Goal: Communication & Community: Ask a question

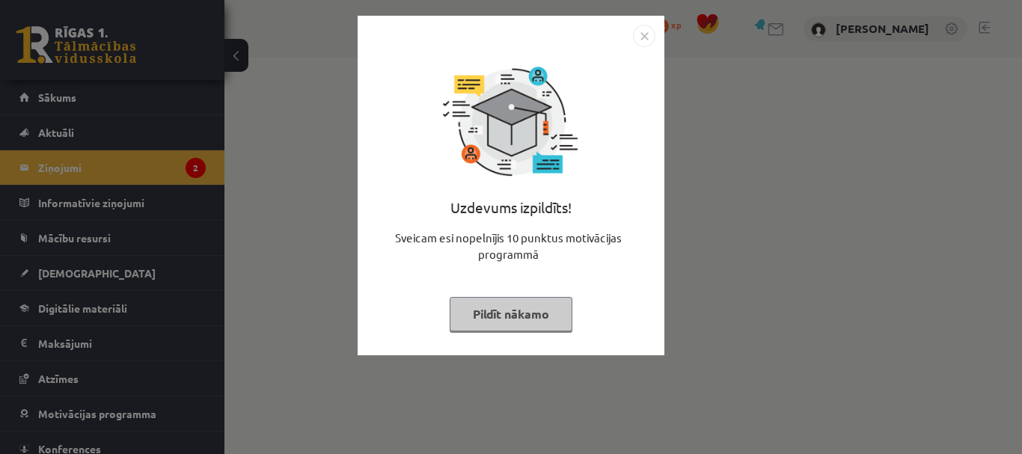
click at [514, 301] on button "Pildīt nākamo" at bounding box center [511, 314] width 123 height 34
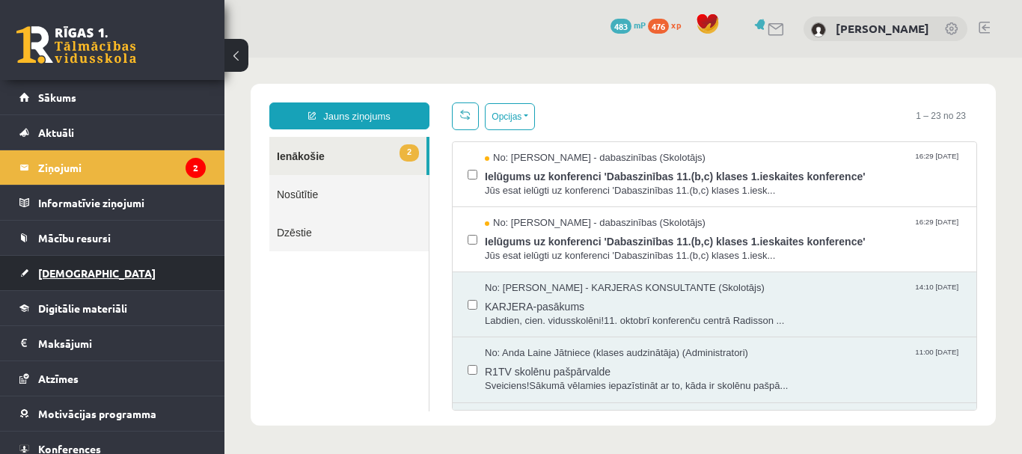
click at [100, 268] on link "[DEMOGRAPHIC_DATA]" at bounding box center [112, 273] width 186 height 34
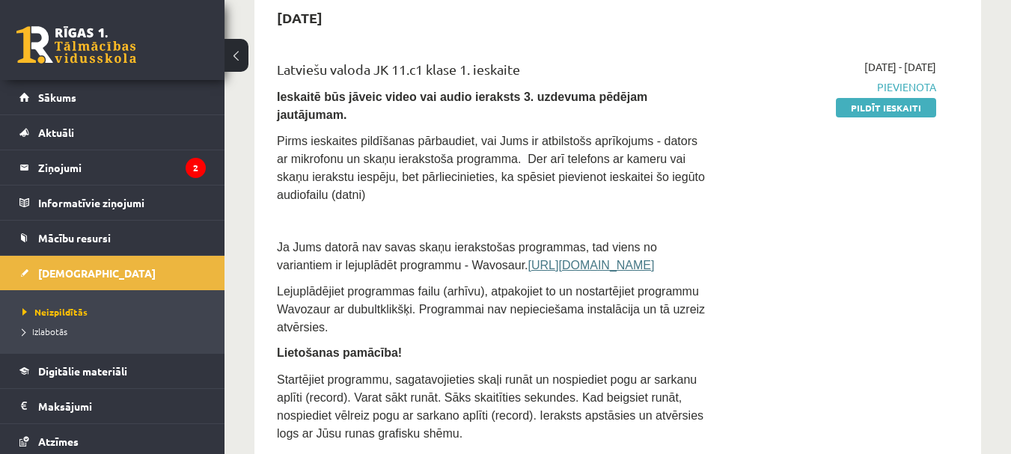
scroll to position [150, 0]
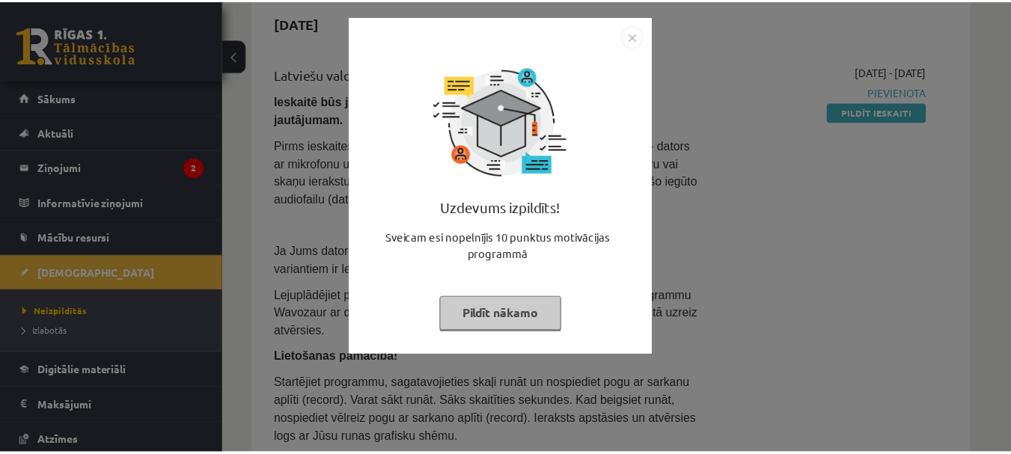
scroll to position [150, 0]
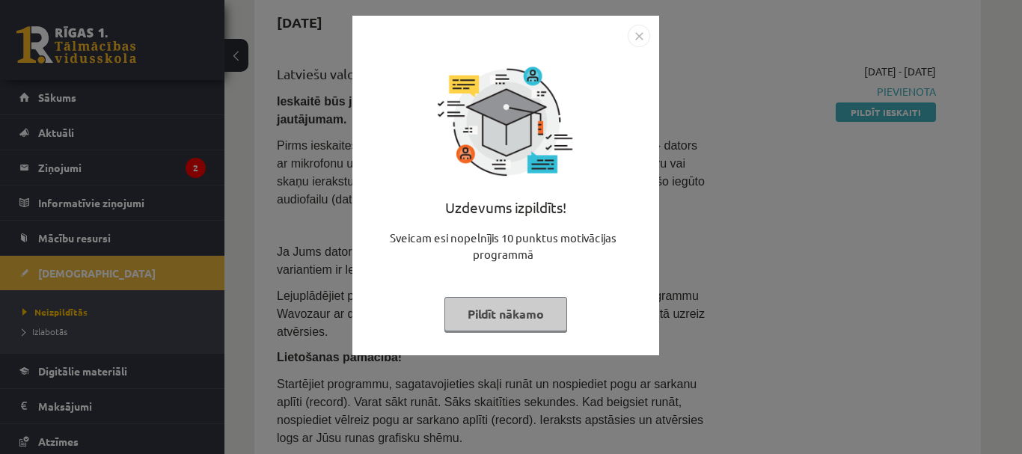
click at [641, 34] on img "Close" at bounding box center [639, 36] width 22 height 22
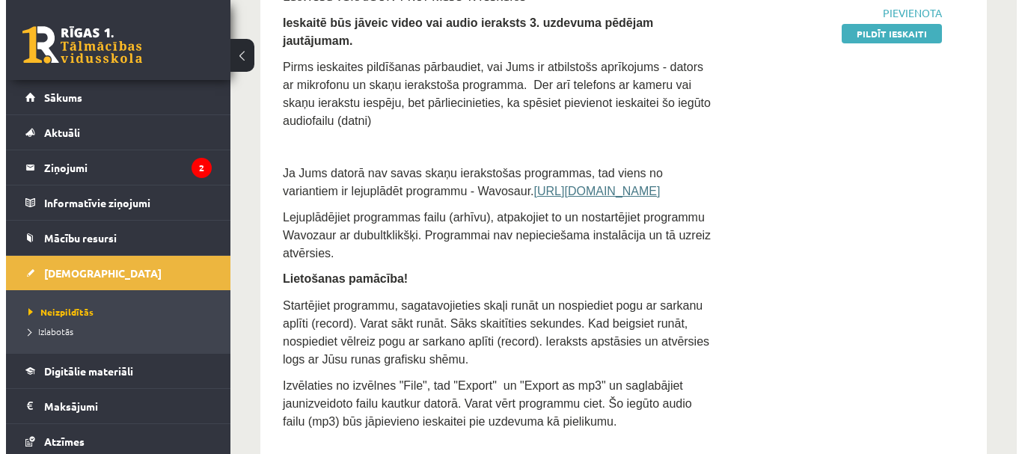
scroll to position [0, 0]
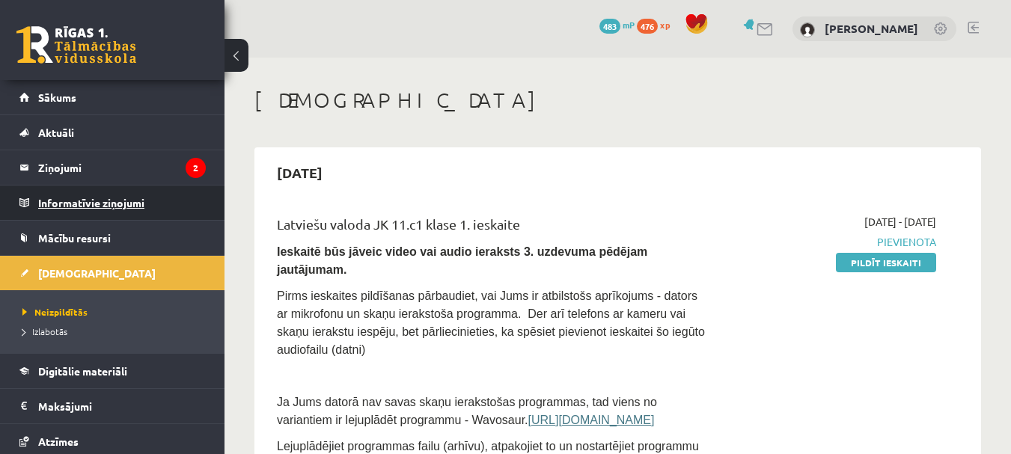
click at [128, 210] on legend "Informatīvie ziņojumi 0" at bounding box center [122, 203] width 168 height 34
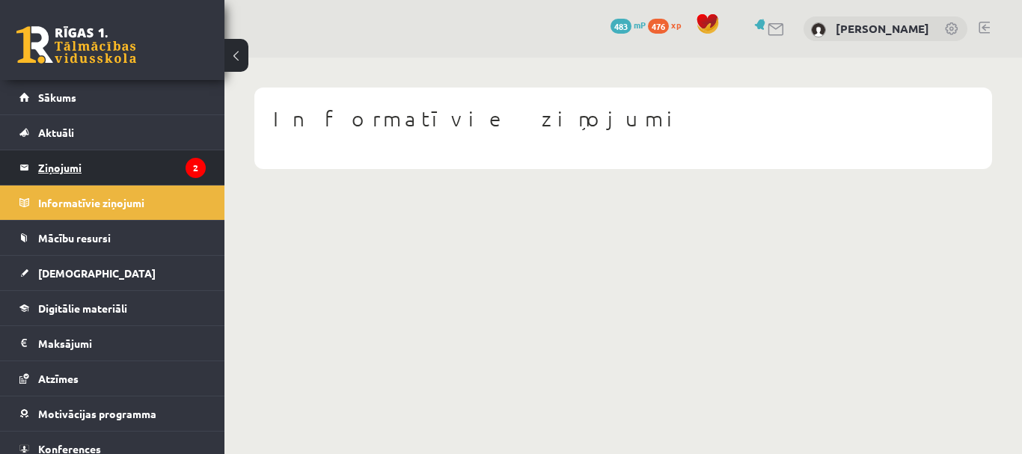
click at [153, 168] on legend "Ziņojumi 2" at bounding box center [122, 167] width 168 height 34
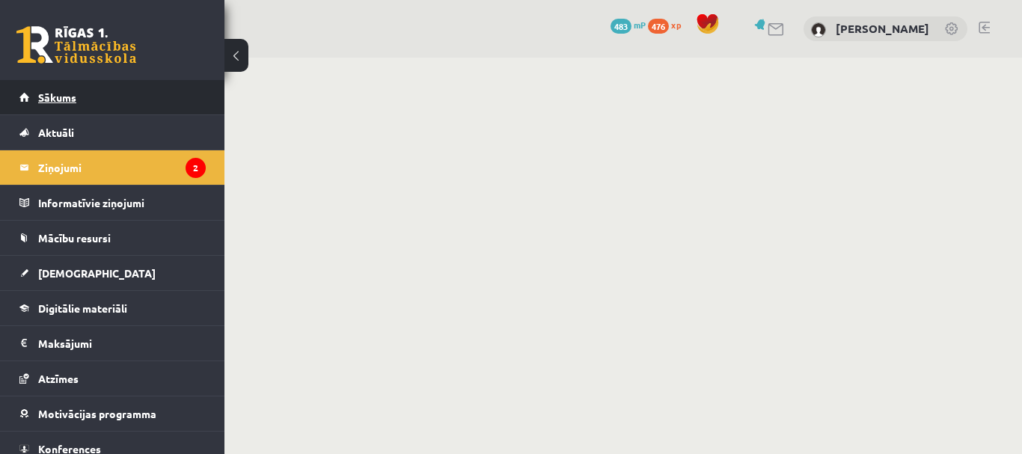
click at [73, 112] on link "Sākums" at bounding box center [112, 97] width 186 height 34
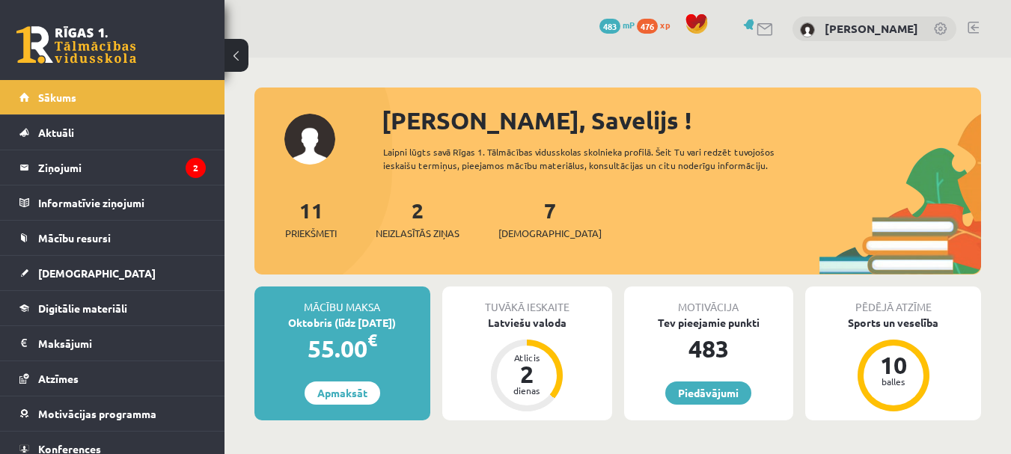
scroll to position [103, 0]
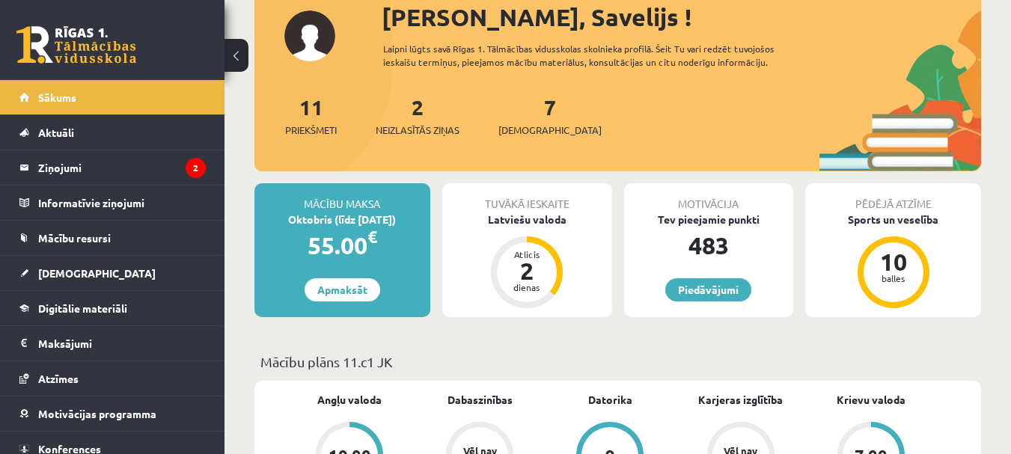
click at [508, 239] on div "Tuvākā ieskaite Latviešu valoda Atlicis 2 dienas" at bounding box center [527, 250] width 170 height 134
click at [526, 214] on div "Latviešu valoda" at bounding box center [527, 220] width 170 height 16
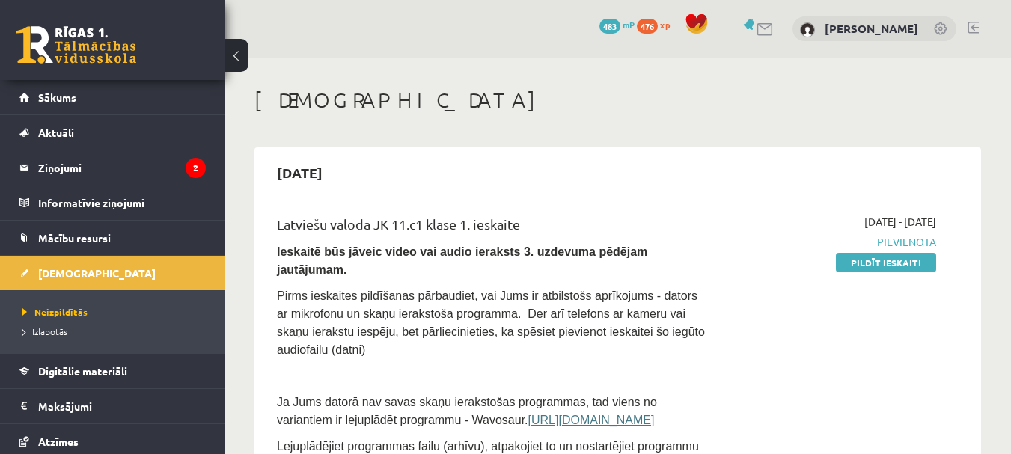
click at [764, 28] on link at bounding box center [766, 29] width 18 height 13
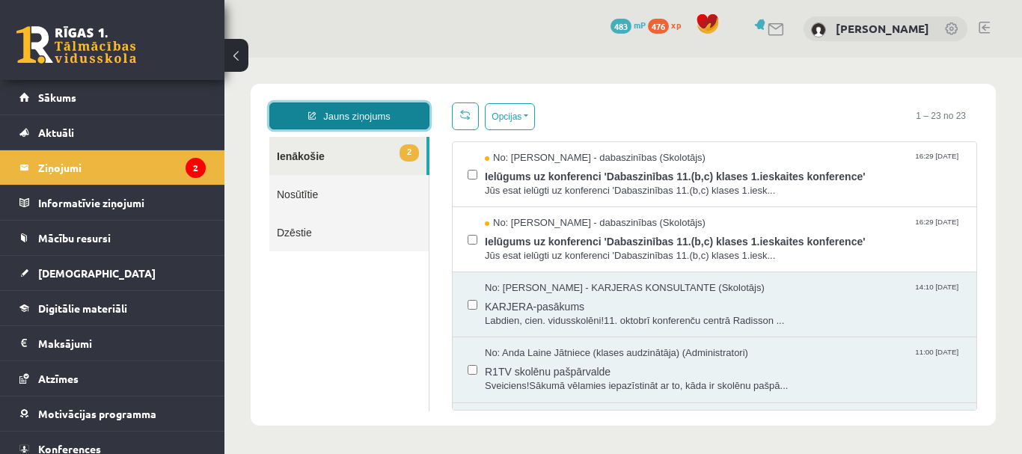
click at [387, 125] on link "Jauns ziņojums" at bounding box center [349, 116] width 160 height 27
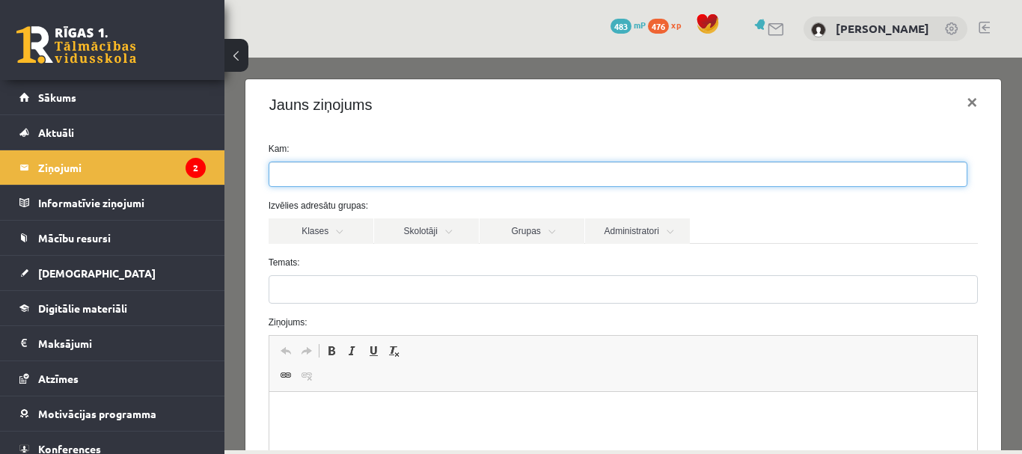
click at [356, 179] on ul at bounding box center [618, 174] width 698 height 24
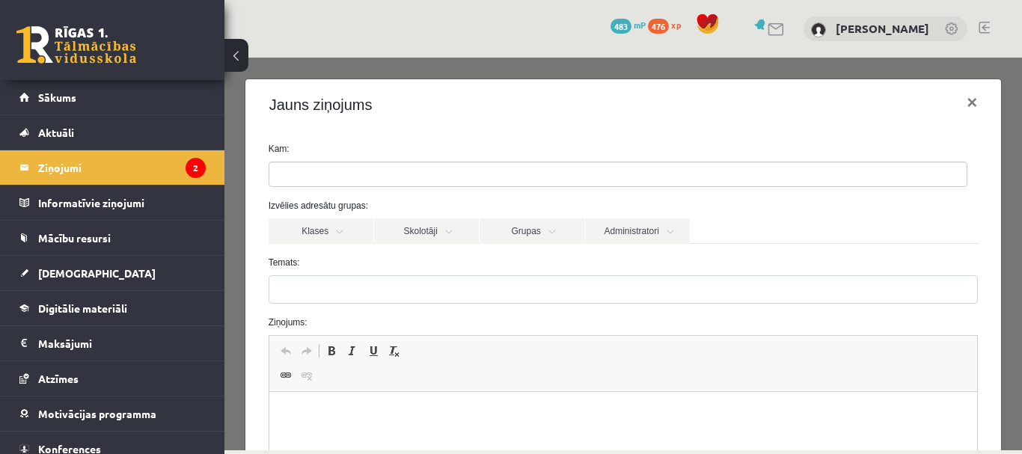
click at [391, 263] on label "Temats:" at bounding box center [623, 262] width 733 height 13
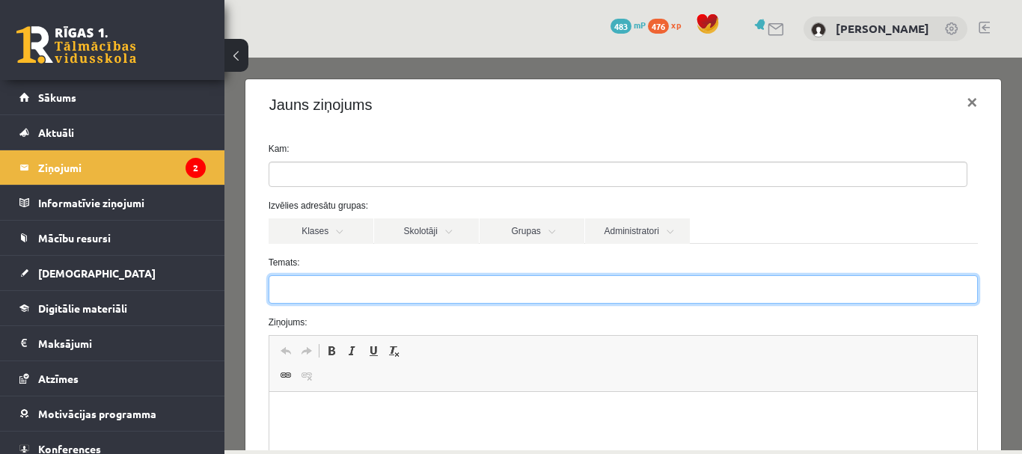
click at [391, 275] on input "Temats:" at bounding box center [624, 289] width 710 height 28
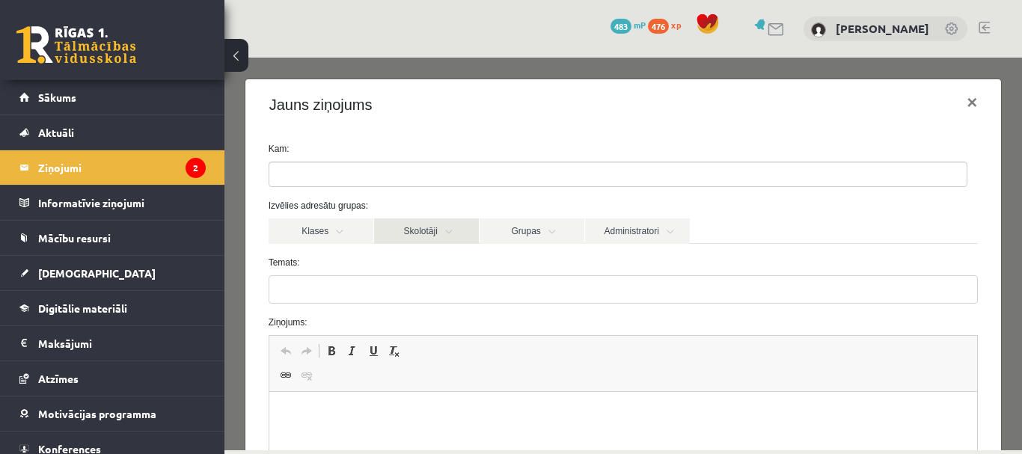
click at [414, 237] on link "Skolotāji" at bounding box center [426, 231] width 105 height 25
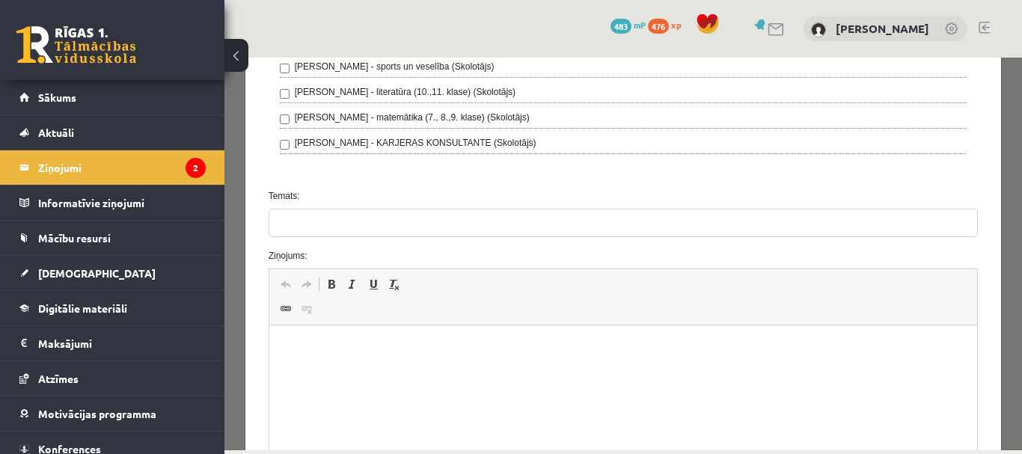
scroll to position [531, 0]
